Goal: Obtain resource: Download file/media

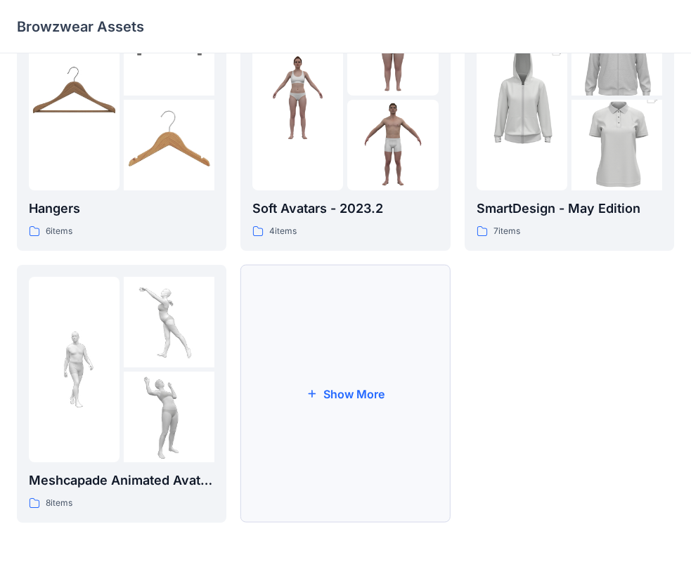
click at [343, 353] on button "Show More" at bounding box center [344, 394] width 209 height 258
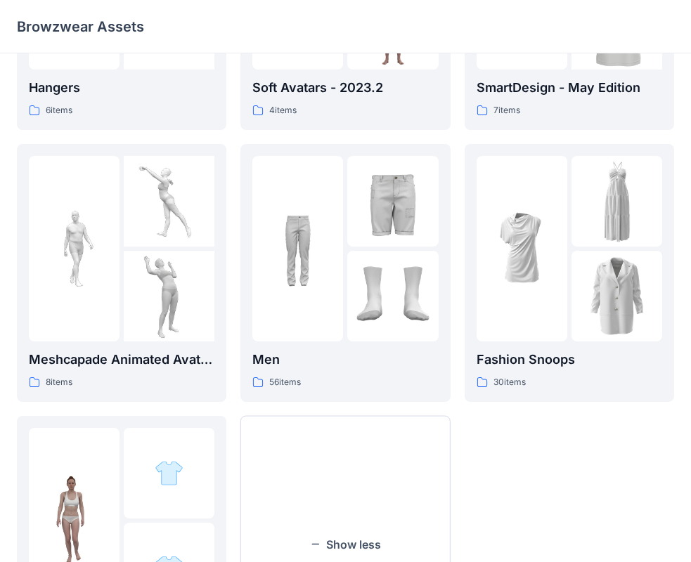
scroll to position [490, 0]
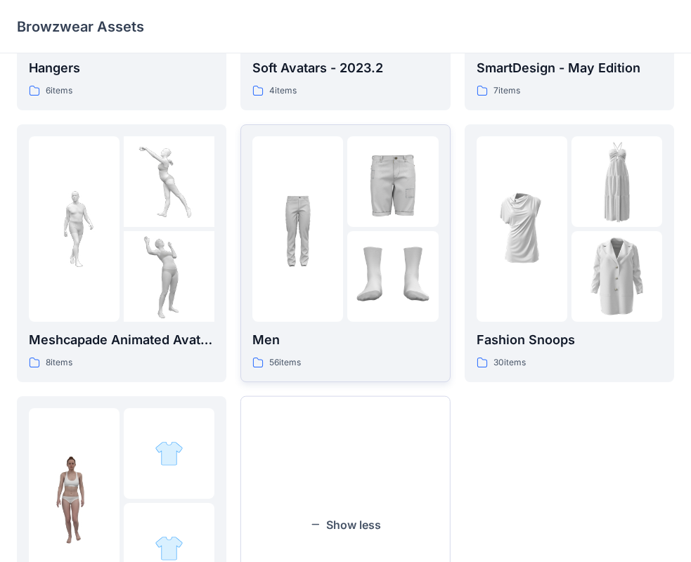
click at [355, 285] on img at bounding box center [392, 276] width 91 height 91
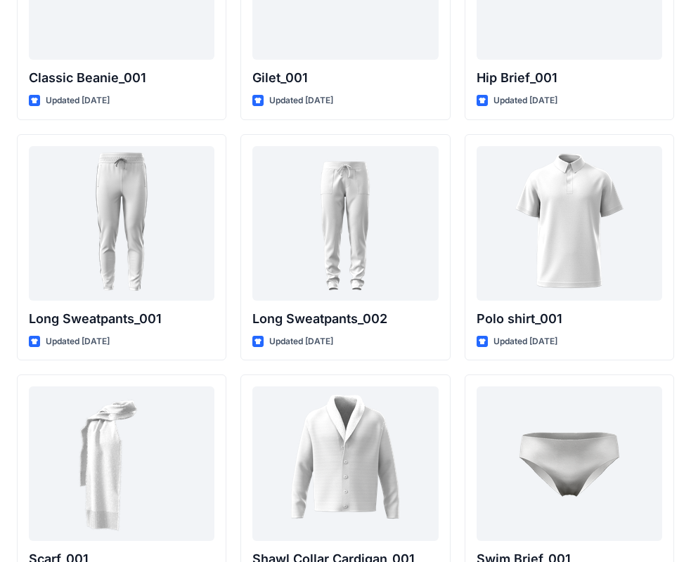
scroll to position [3030, 0]
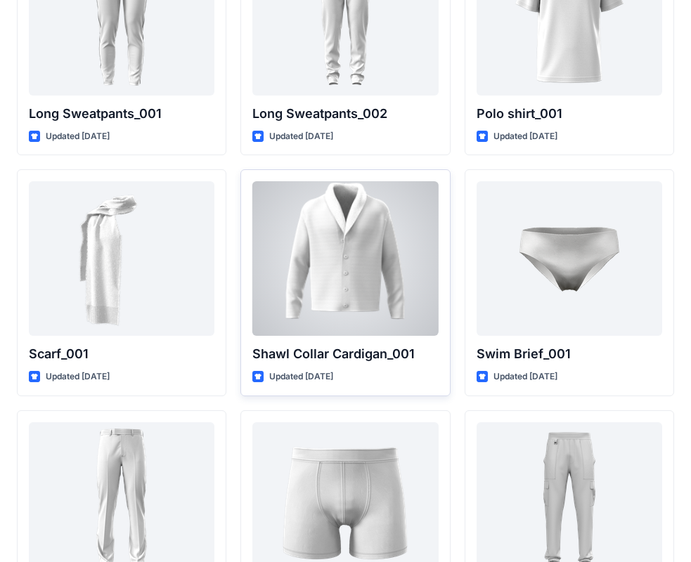
click at [322, 261] on div at bounding box center [345, 258] width 186 height 155
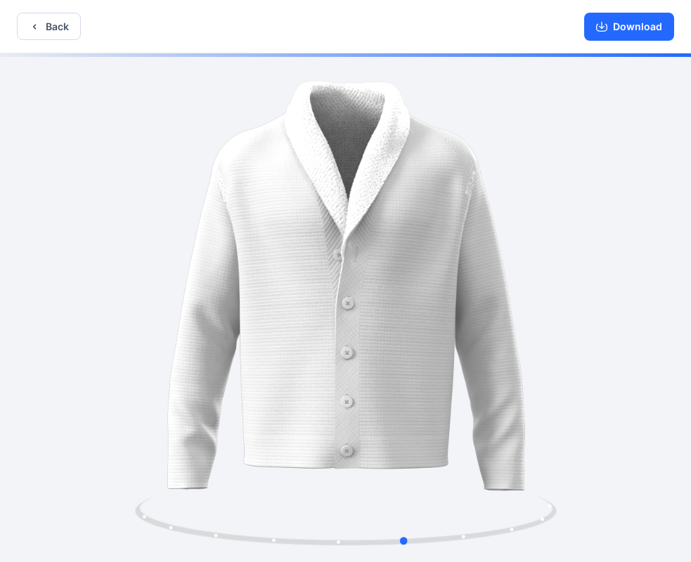
drag, startPoint x: 462, startPoint y: 284, endPoint x: 548, endPoint y: 292, distance: 86.1
click at [547, 292] on div at bounding box center [345, 309] width 691 height 512
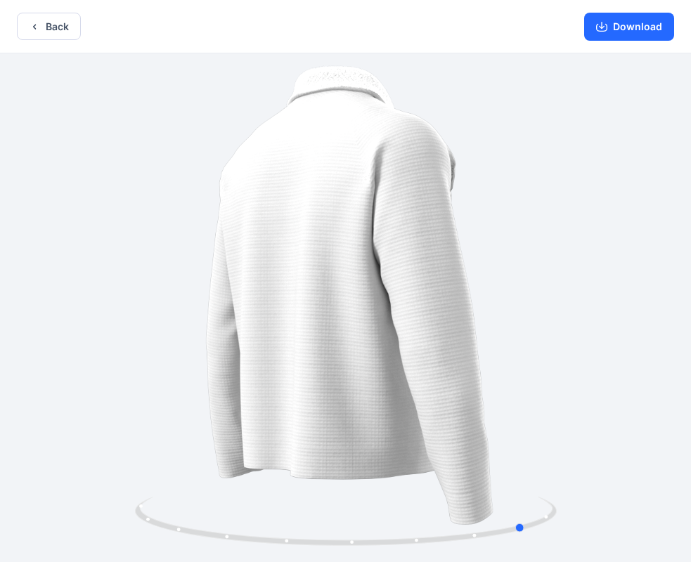
drag, startPoint x: 548, startPoint y: 292, endPoint x: 179, endPoint y: 311, distance: 369.4
click at [179, 311] on div at bounding box center [345, 309] width 691 height 512
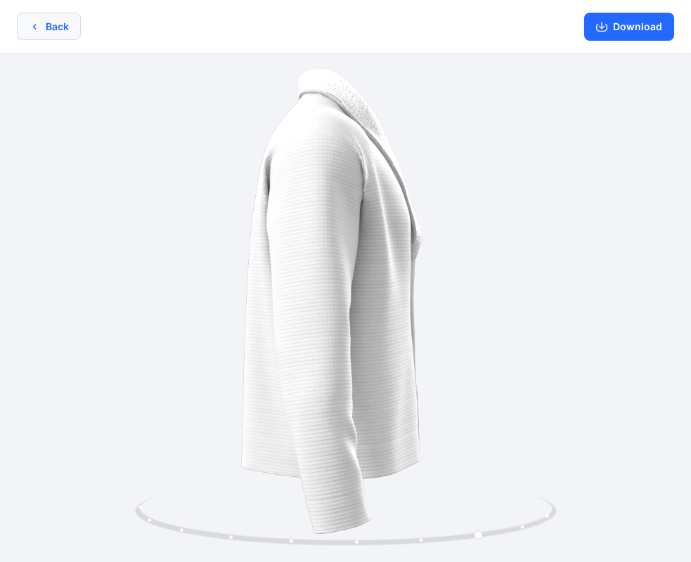
click at [56, 33] on button "Back" at bounding box center [49, 26] width 64 height 27
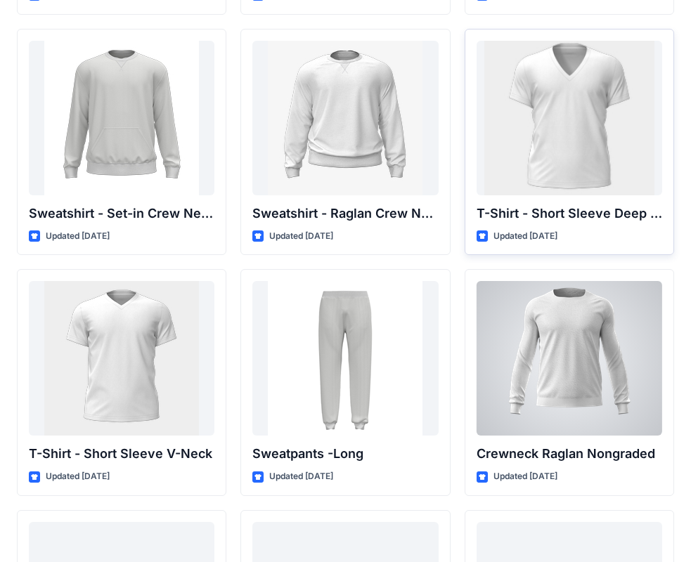
scroll to position [1273, 0]
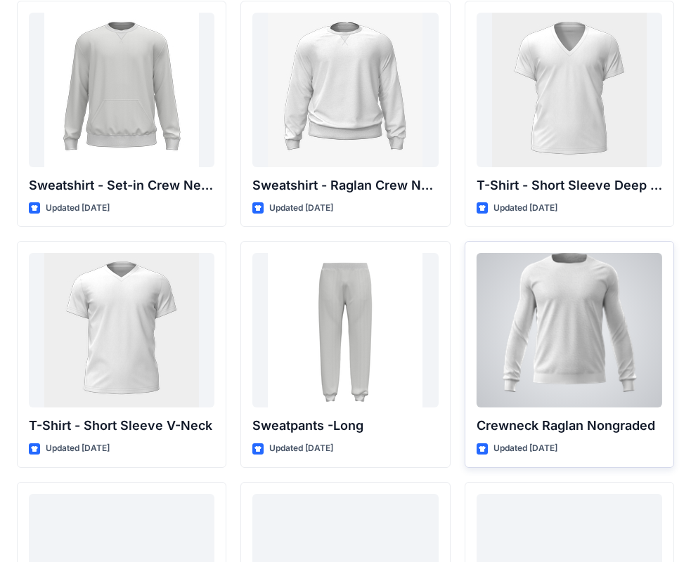
click at [587, 351] on div at bounding box center [569, 330] width 186 height 155
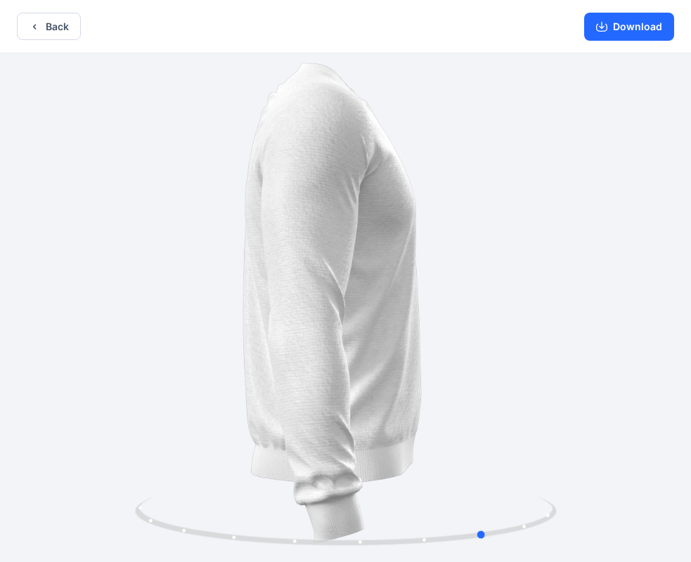
drag, startPoint x: 498, startPoint y: 341, endPoint x: 638, endPoint y: 368, distance: 143.1
click at [638, 368] on div at bounding box center [345, 309] width 691 height 512
click at [46, 41] on div "Back Download" at bounding box center [345, 26] width 691 height 53
click at [46, 34] on button "Back" at bounding box center [49, 26] width 64 height 27
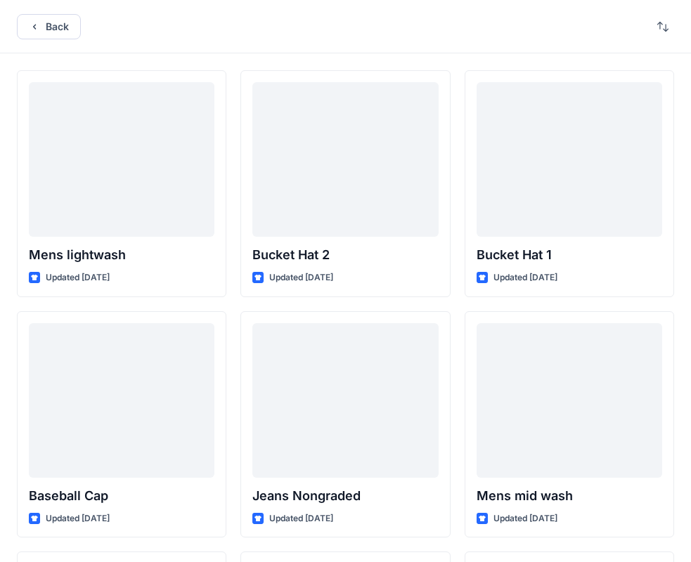
scroll to position [1273, 0]
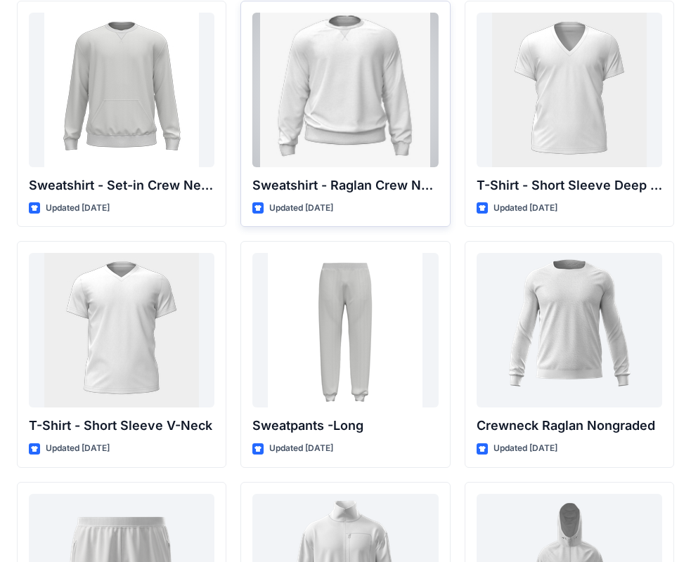
click at [325, 126] on div at bounding box center [345, 90] width 186 height 155
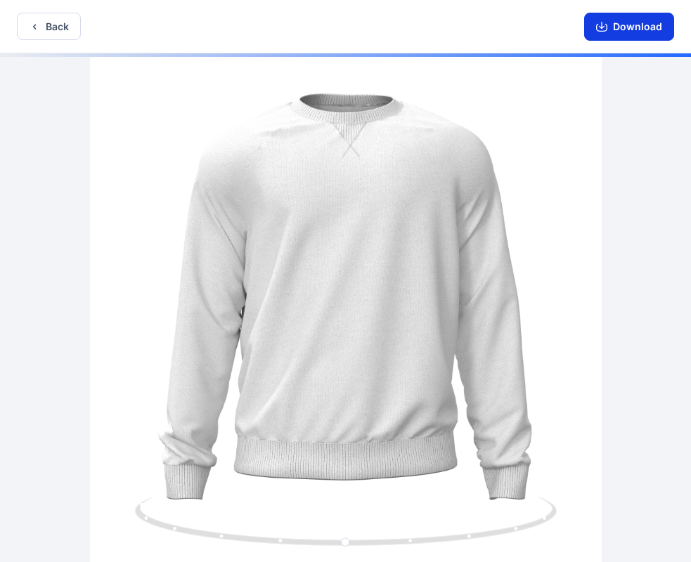
click at [627, 25] on button "Download" at bounding box center [629, 27] width 90 height 28
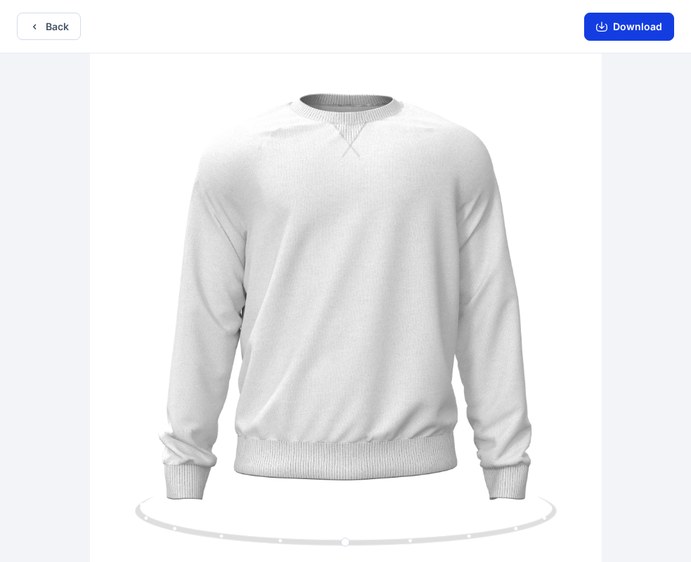
click at [635, 25] on button "Download" at bounding box center [629, 27] width 90 height 28
click at [624, 34] on button "Download" at bounding box center [629, 27] width 90 height 28
